Goal: Task Accomplishment & Management: Use online tool/utility

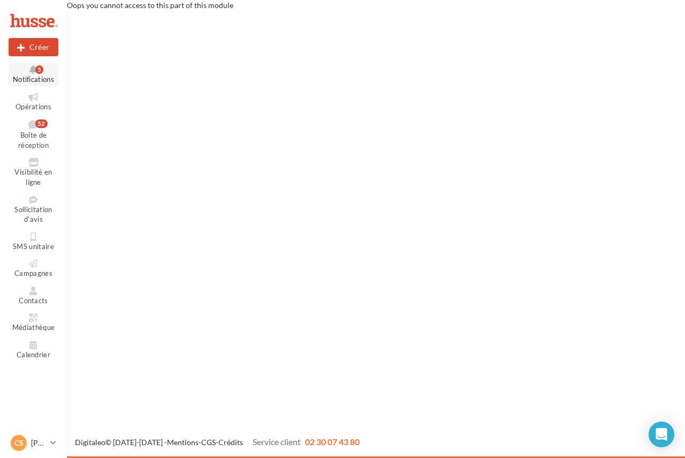
click at [35, 69] on div "5" at bounding box center [39, 69] width 8 height 9
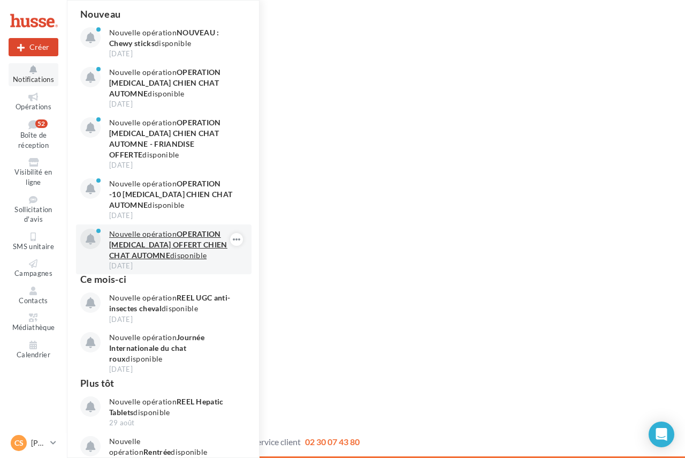
click at [161, 249] on p "Nouvelle opération OPERATION [MEDICAL_DATA] OFFERT CHIEN CHAT AUTOMNE disponible" at bounding box center [171, 244] width 124 height 32
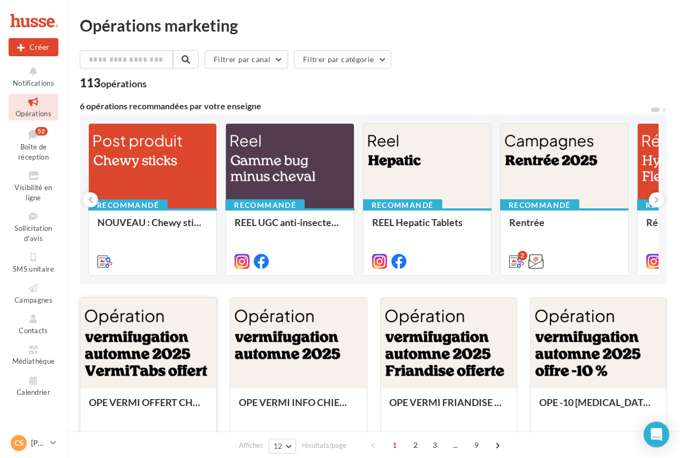
click at [148, 327] on div at bounding box center [148, 344] width 136 height 92
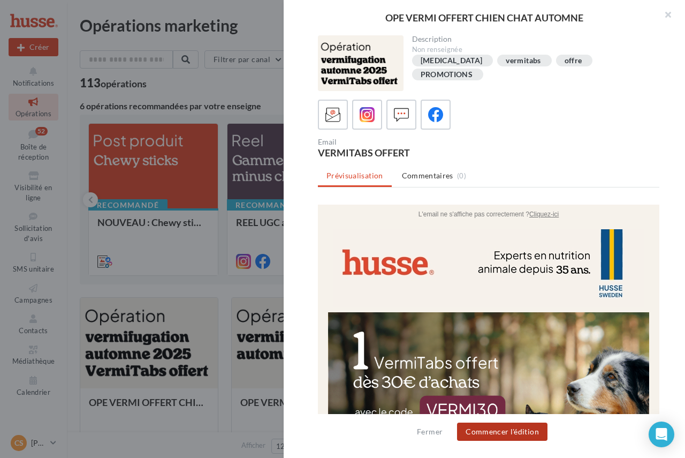
click at [496, 432] on button "Commencer l'édition" at bounding box center [502, 431] width 90 height 18
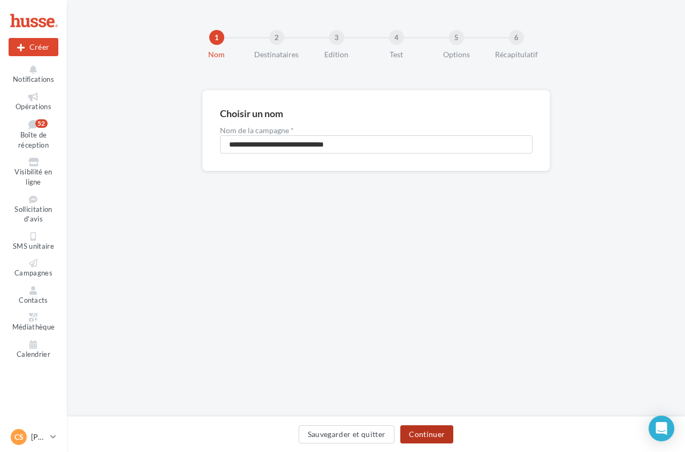
click at [431, 431] on button "Continuer" at bounding box center [426, 434] width 53 height 18
